Goal: Task Accomplishment & Management: Use online tool/utility

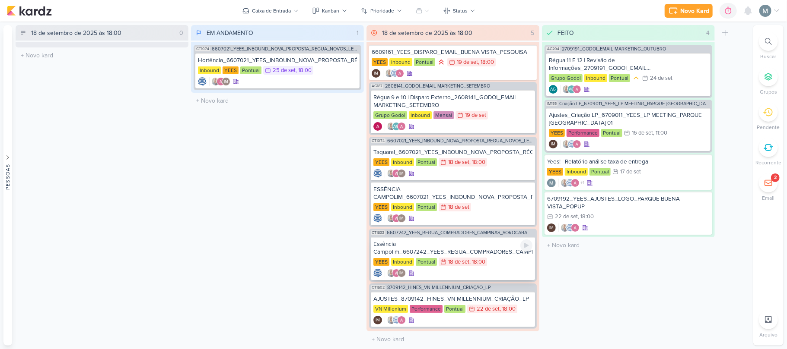
click at [480, 247] on div "Essência Campolim_6607242_YEES_REGUA_COMPRADORES_CAMPINAS_SOROCABA" at bounding box center [452, 249] width 159 height 16
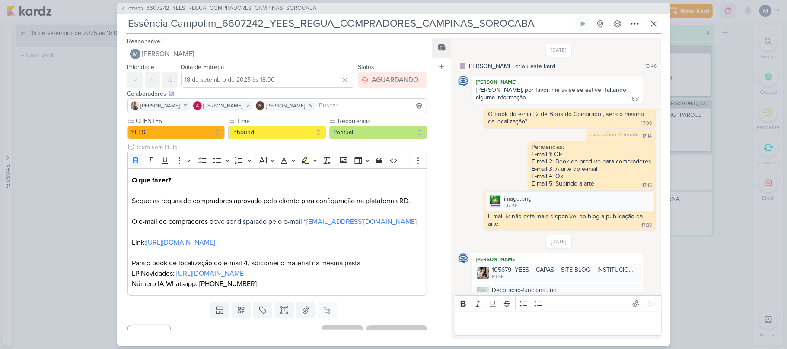
scroll to position [368, 0]
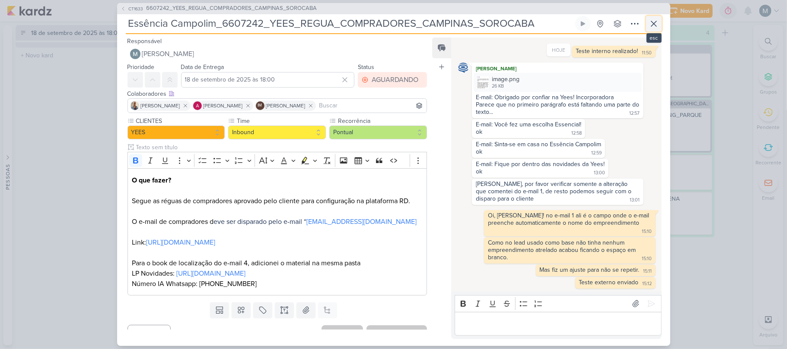
click at [657, 19] on icon at bounding box center [653, 24] width 10 height 10
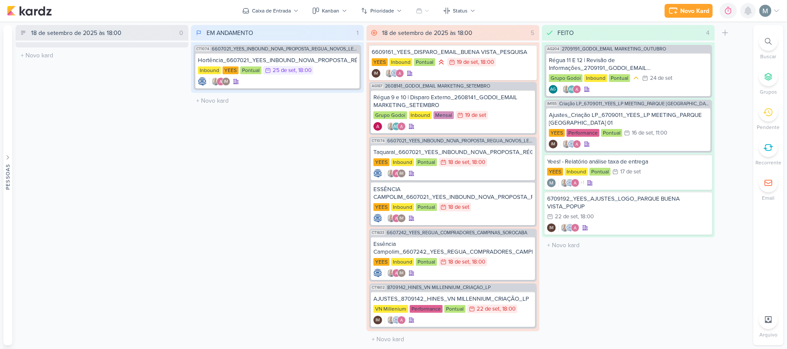
click at [740, 10] on div at bounding box center [748, 11] width 16 height 16
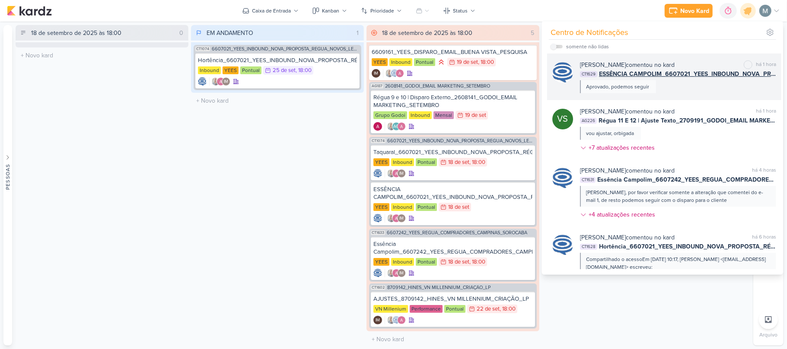
click at [671, 70] on span "ESSÊNCIA CAMPOLIM_6607021_YEES_INBOUND_NOVA_PROPOSTA_RÉGUA_NOVOS_LEADS" at bounding box center [687, 74] width 177 height 9
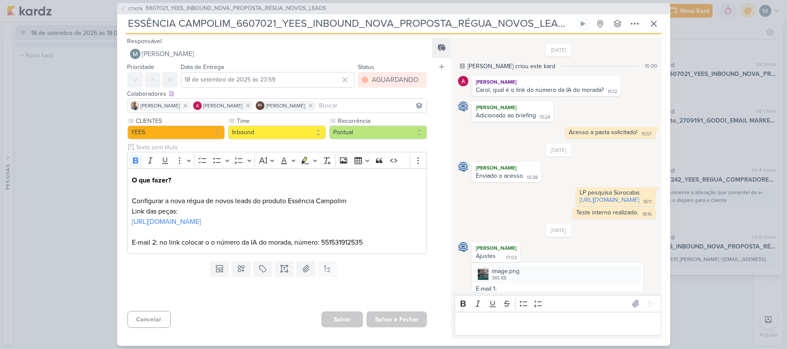
scroll to position [682, 0]
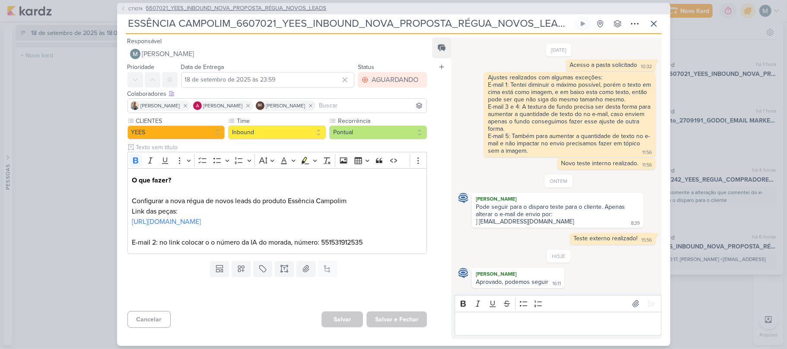
click at [206, 9] on span "6607021_YEES_INBOUND_NOVA_PROPOSTA_RÉGUA_NOVOS_LEADS" at bounding box center [236, 8] width 181 height 9
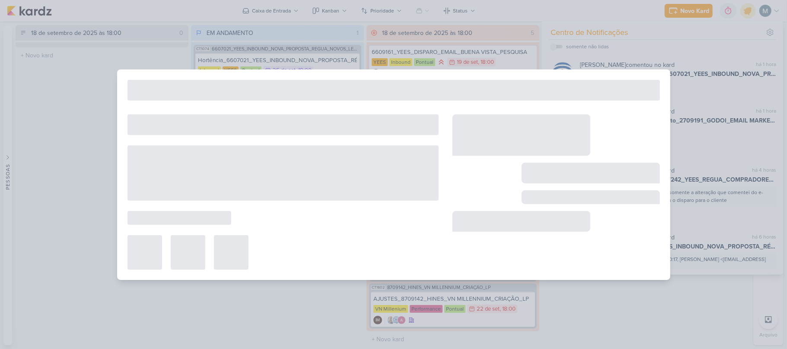
type input "6607021_YEES_INBOUND_NOVA_PROPOSTA_RÉGUA_NOVOS_LEADS"
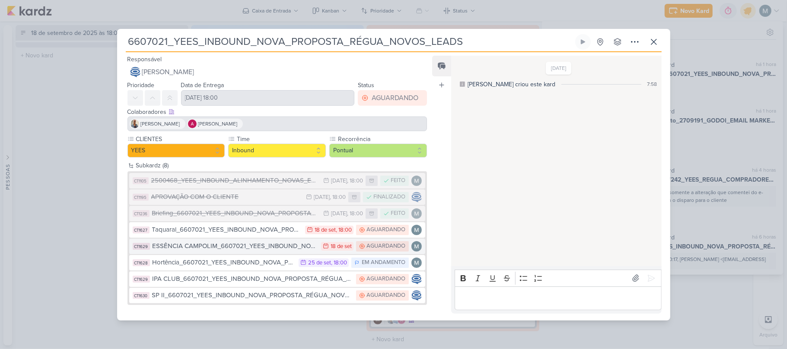
click at [233, 248] on div "ESSÊNCIA CAMPOLIM_6607021_YEES_INBOUND_NOVA_PROPOSTA_RÉGUA_NOVOS_LEADS" at bounding box center [234, 246] width 165 height 10
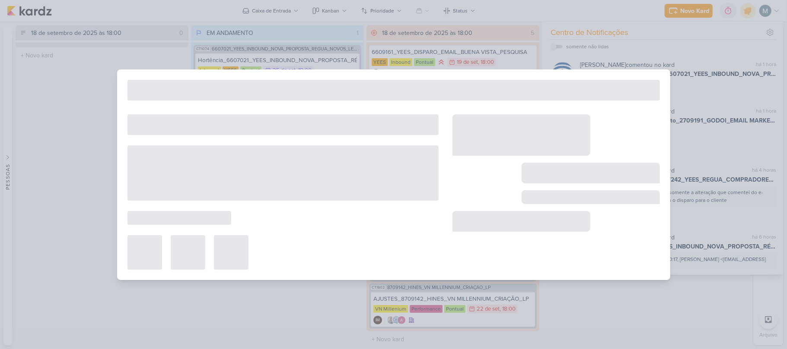
type input "ESSÊNCIA CAMPOLIM_6607021_YEES_INBOUND_NOVA_PROPOSTA_RÉGUA_NOVOS_LEADS"
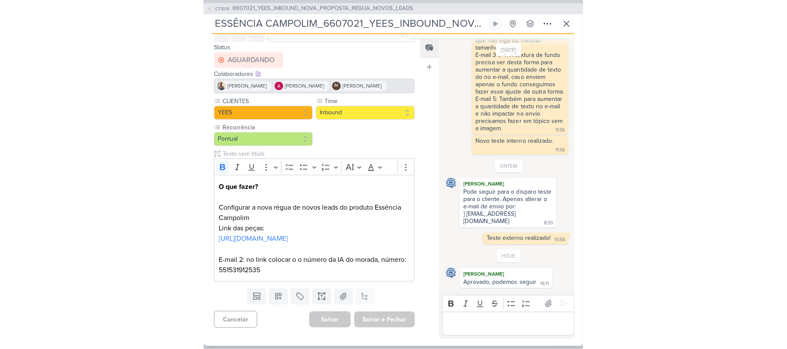
scroll to position [57, 0]
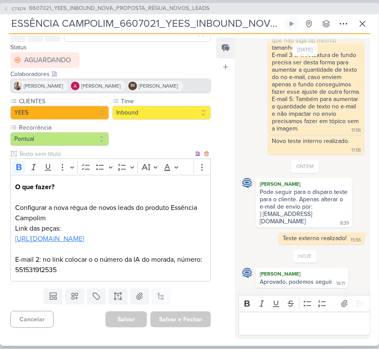
click at [49, 237] on link "[URL][DOMAIN_NAME]" at bounding box center [49, 239] width 69 height 9
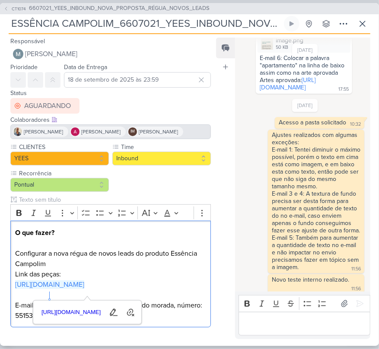
scroll to position [892, 0]
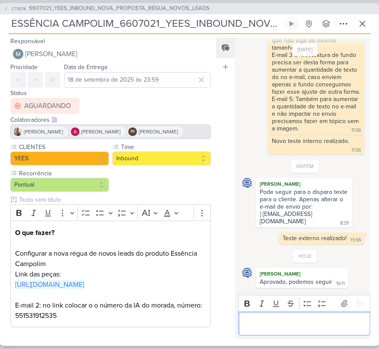
click at [308, 329] on div "Editor editing area: main" at bounding box center [304, 324] width 132 height 24
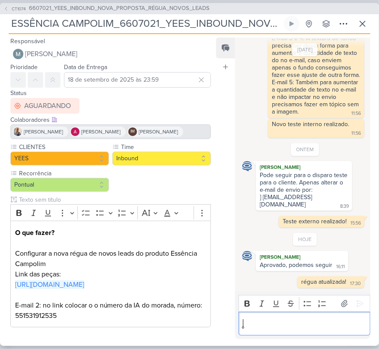
scroll to position [909, 0]
click at [363, 19] on icon at bounding box center [362, 24] width 10 height 10
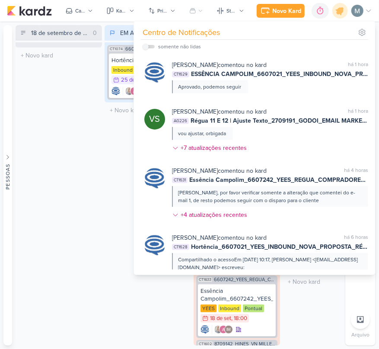
click at [92, 127] on div "[DATE] 18:00 0 Mover Para Esquerda Mover Para Direita [GEOGRAPHIC_DATA] O títul…" at bounding box center [59, 185] width 86 height 321
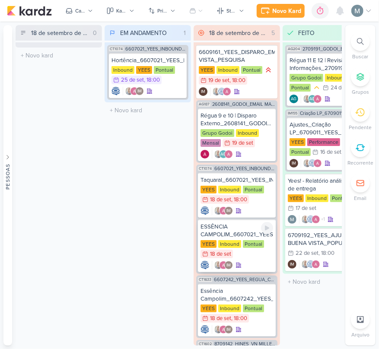
click at [215, 230] on div "ESSÊNCIA CAMPOLIM_6607021_YEES_INBOUND_NOVA_PROPOSTA_RÉGUA_NOVOS_LEADS" at bounding box center [236, 231] width 73 height 16
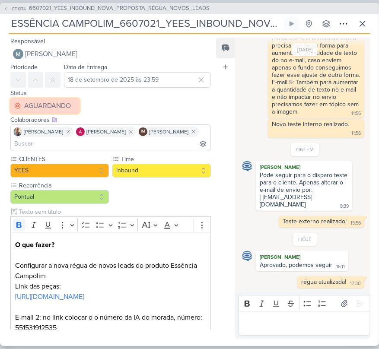
click at [58, 98] on button "AGUARDANDO" at bounding box center [44, 106] width 69 height 16
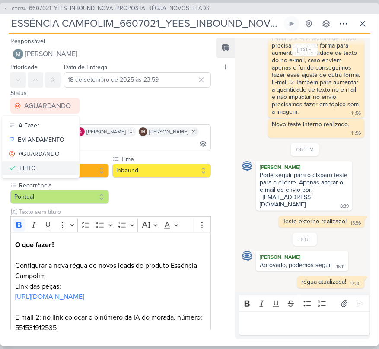
click at [63, 174] on button "FEITO" at bounding box center [40, 168] width 77 height 14
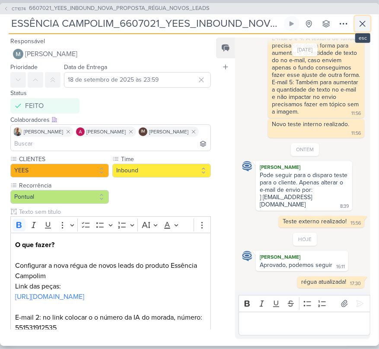
click at [365, 25] on icon at bounding box center [362, 24] width 10 height 10
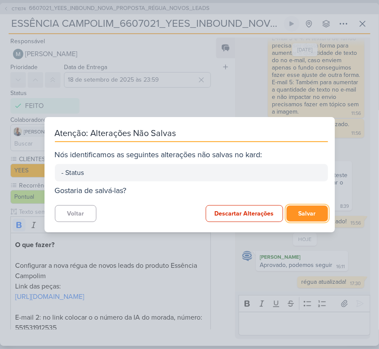
click at [317, 210] on button "Salvar" at bounding box center [306, 214] width 41 height 16
